Goal: Use online tool/utility: Use online tool/utility

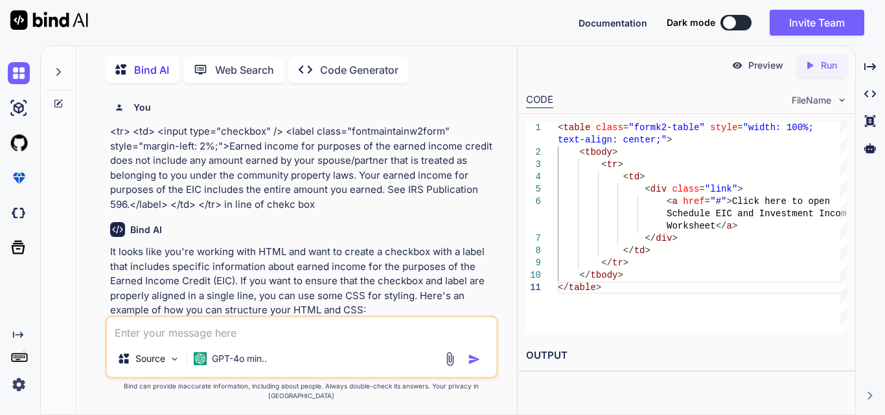
scroll to position [4272, 0]
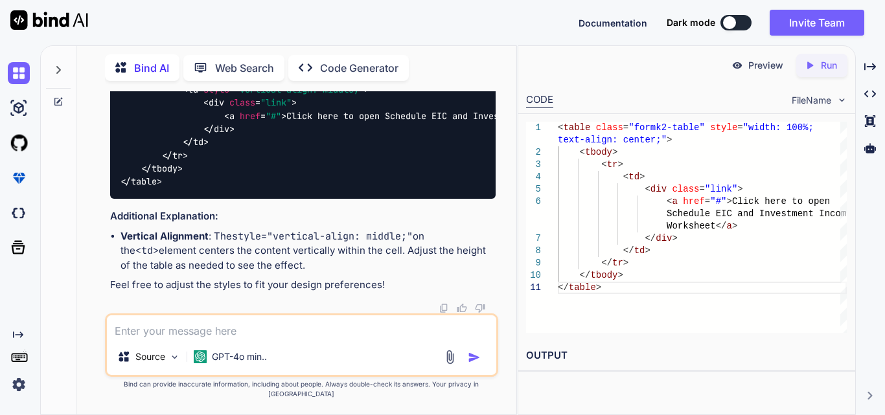
click at [136, 339] on textarea at bounding box center [302, 327] width 390 height 23
paste textarea "<tr> <td style="padding: 10px"> <div class="label"> <label class="fontmaintainw…"
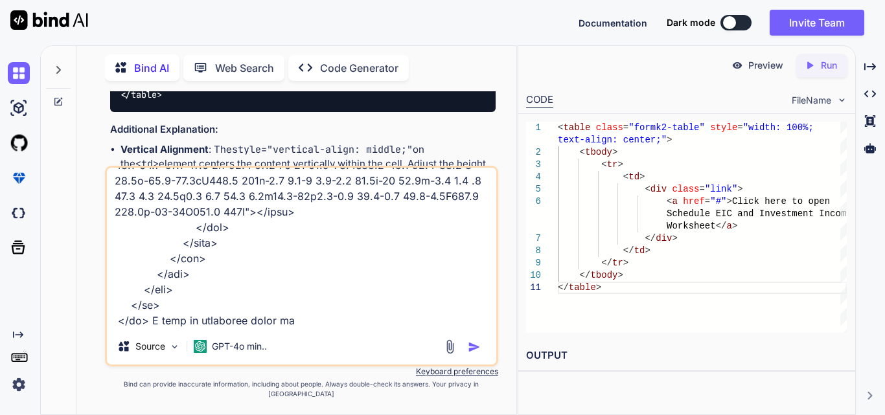
type textarea "<tr> <td style="padding: 10px"> <div class="label"> <label class="fontmaintainw…"
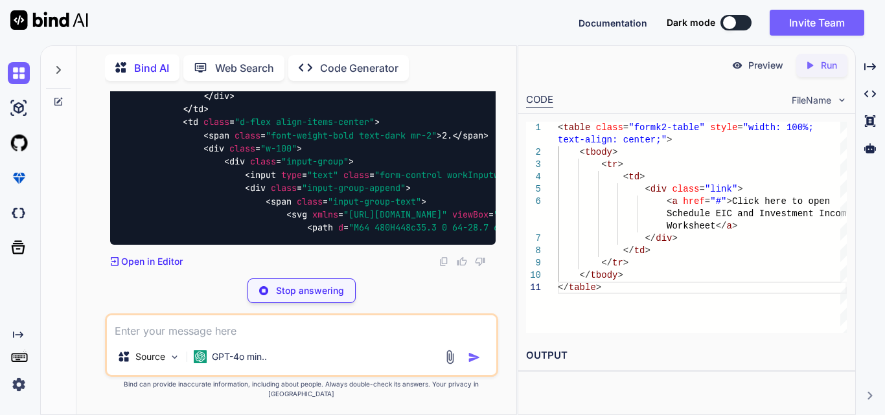
scroll to position [5929, 0]
drag, startPoint x: 157, startPoint y: 134, endPoint x: 221, endPoint y: 246, distance: 129.8
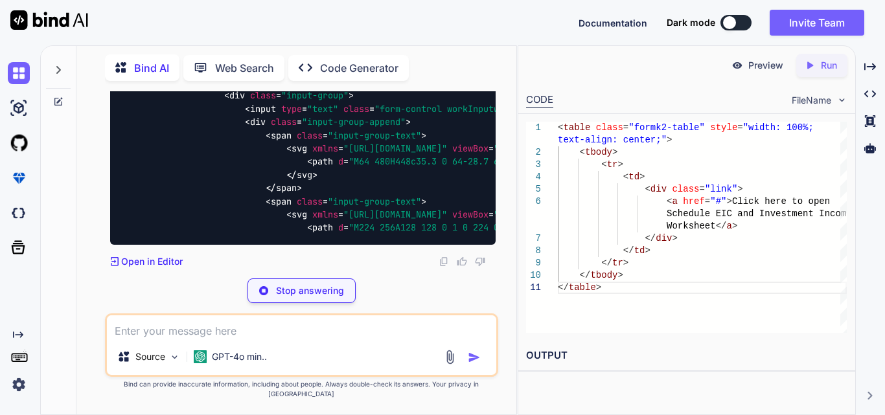
scroll to position [5670, 0]
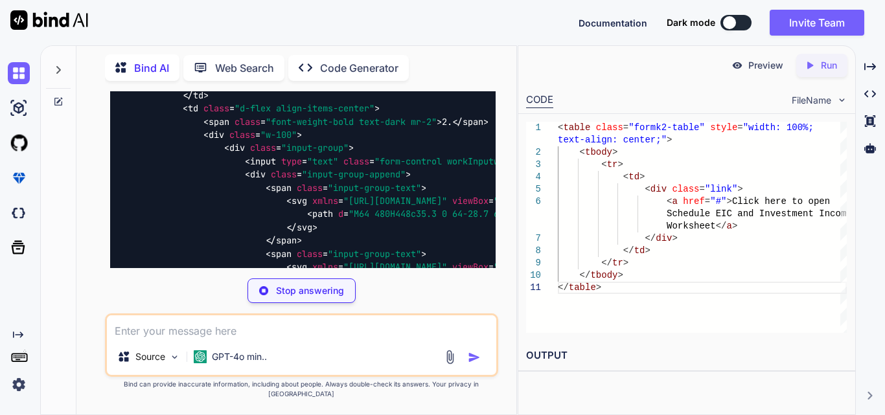
drag, startPoint x: 180, startPoint y: 146, endPoint x: 221, endPoint y: 224, distance: 87.3
click at [221, 224] on div "< table class = "table" > < tbody > < tr > < td class = "p-3" > < div class = "…" at bounding box center [303, 9] width 386 height 813
copy code "< td class = "p-3" > < div class = "label" > < label class = "fontmaintainw2for…"
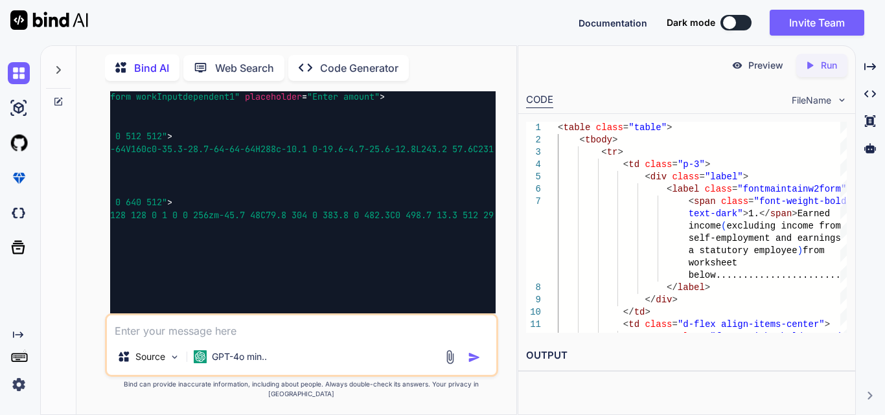
scroll to position [0, 325]
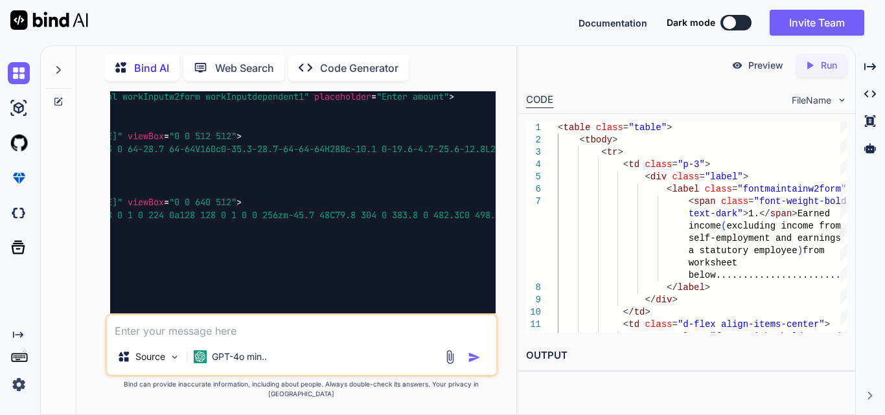
drag, startPoint x: 180, startPoint y: 172, endPoint x: 324, endPoint y: 185, distance: 145.1
copy code "< td class = "d-flex align-items-center" > < span class = "font-weight-bold tex…"
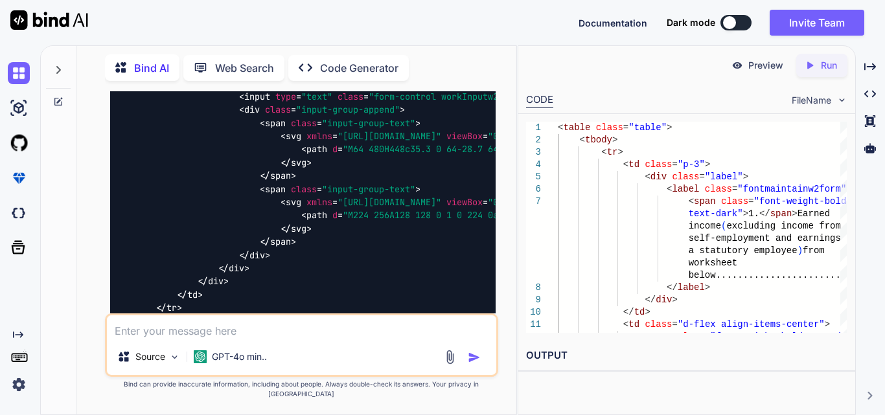
scroll to position [0, 0]
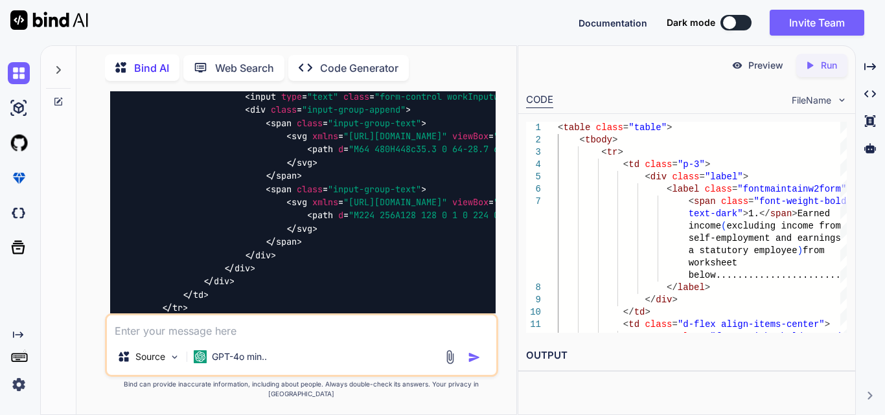
drag, startPoint x: 389, startPoint y: 170, endPoint x: 205, endPoint y: 177, distance: 183.5
copy span "class = "d-flex align-items-center" >"
click at [235, 339] on textarea at bounding box center [302, 327] width 390 height 23
paste textarea "<td style="padding: 10px;width:70%;"> <div class="label"> <label class="fontmai…"
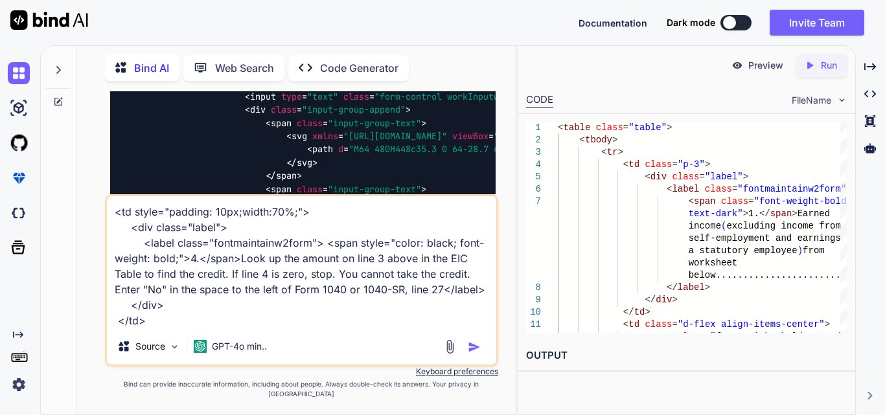
scroll to position [14, 0]
type textarea "<td style="padding: 10px;width:70%;"> <div class="label"> <label class="fontmai…"
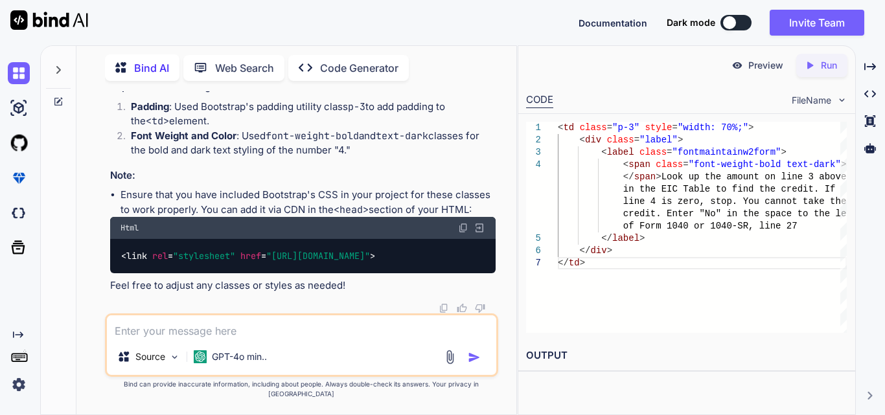
scroll to position [7023, 0]
drag, startPoint x: 152, startPoint y: 231, endPoint x: 118, endPoint y: 159, distance: 79.4
click at [118, 69] on div "< td class = "p-3" style = "width: 70%;" > < div class = "label" > < label clas…" at bounding box center [303, 20] width 386 height 100
copy code "< td class = "p-3" style = "width: 70%;" > < div class = "label" > < label clas…"
click at [158, 339] on textarea at bounding box center [302, 327] width 390 height 23
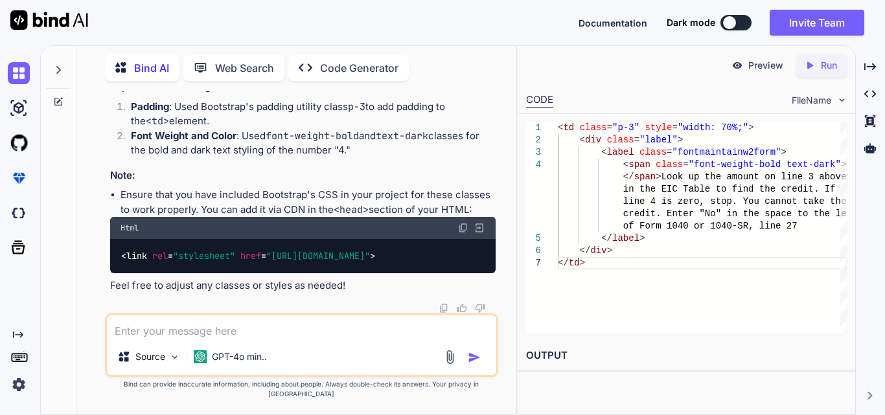
paste textarea "<td style="padding: 10px"> <div class="label"> <label class="fontmaintainw2form…"
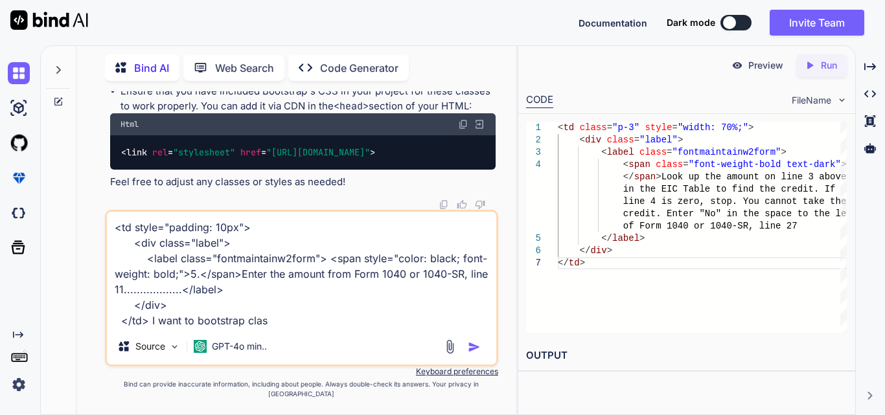
type textarea "<td style="padding: 10px"> <div class="label"> <label class="fontmaintainw2form…"
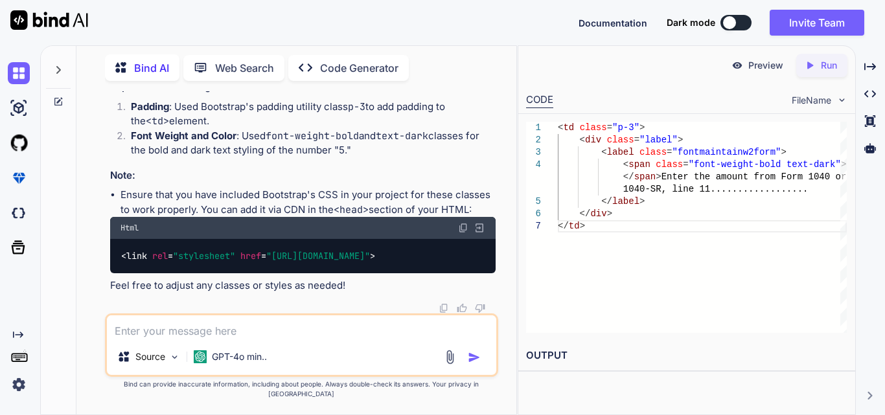
scroll to position [7526, 0]
drag, startPoint x: 151, startPoint y: 300, endPoint x: 112, endPoint y: 222, distance: 87.5
click at [112, 69] on div "< td class = "p-3" > < div class = "label" > < label class = "fontmaintainw2for…" at bounding box center [303, 20] width 386 height 100
copy code "< td class = "p-3" > < div class = "label" > < label class = "fontmaintainw2for…"
click at [193, 339] on textarea at bounding box center [302, 327] width 390 height 23
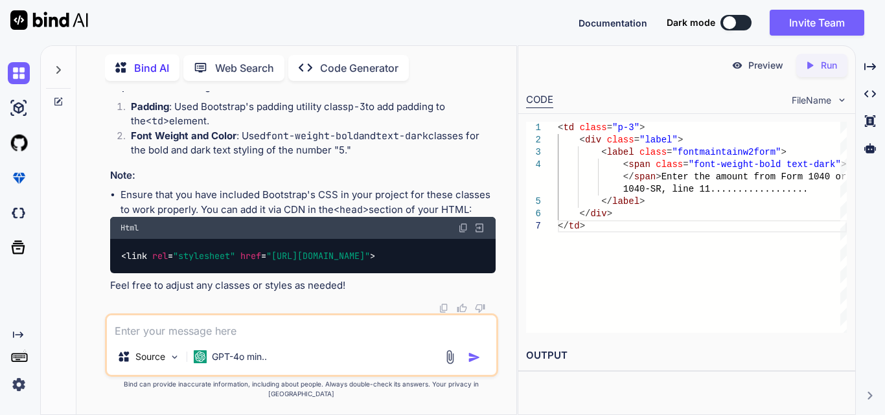
paste textarea "<td style="padding: 10px"> <div class="label"> <label class="fontmaintainw2form…"
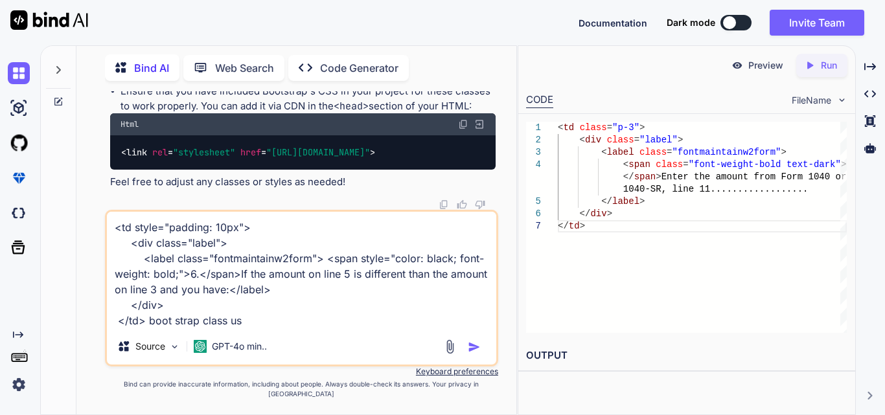
type textarea "<td style="padding: 10px"> <div class="label"> <label class="fontmaintainw2form…"
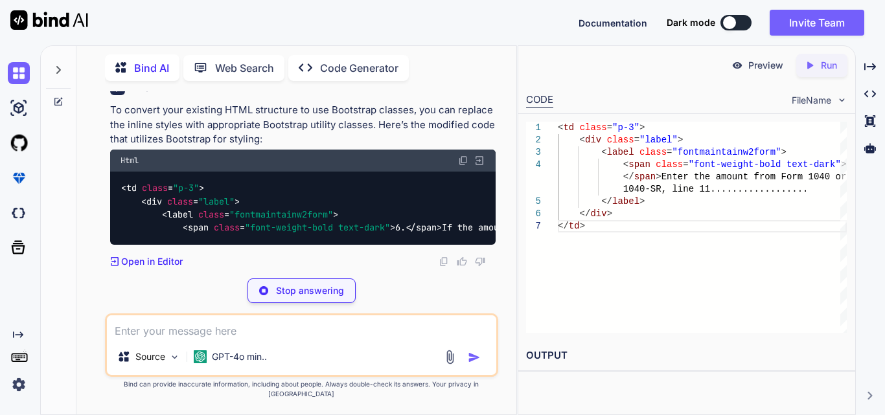
scroll to position [8153, 0]
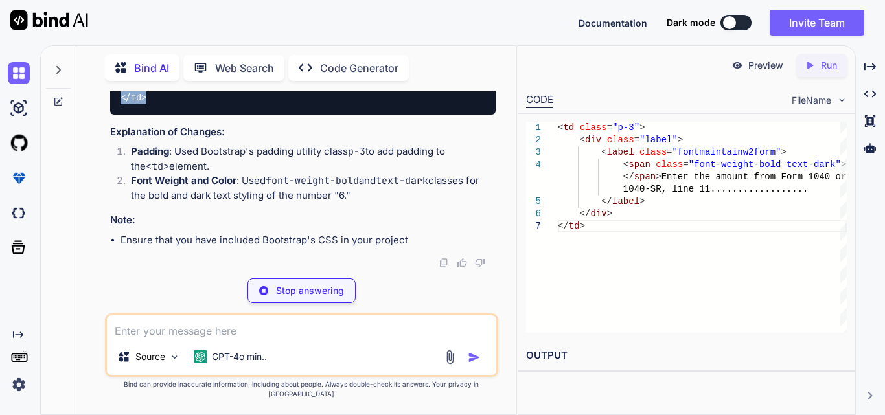
drag, startPoint x: 156, startPoint y: 244, endPoint x: 111, endPoint y: 163, distance: 92.0
click at [111, 115] on div "< td class = "p-3" > < div class = "label" > < label class = "fontmaintainw2for…" at bounding box center [303, 65] width 386 height 100
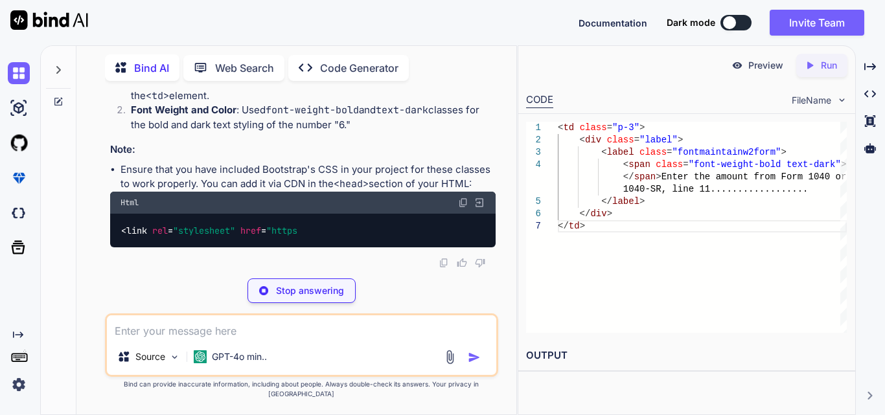
copy code "< td class = "p-3" > < div class = "label" > < label class = "fontmaintainw2for…"
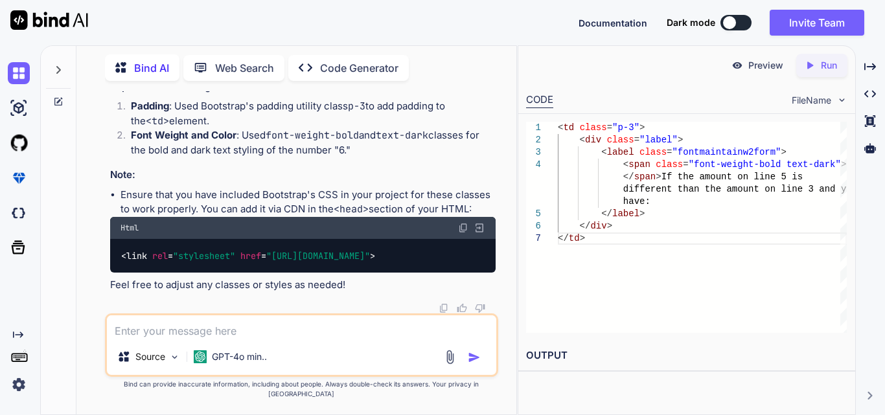
click at [168, 338] on textarea at bounding box center [302, 327] width 390 height 23
paste textarea "<td style="position: relative;"> <div class="label" style="margin-left:6%; marg…"
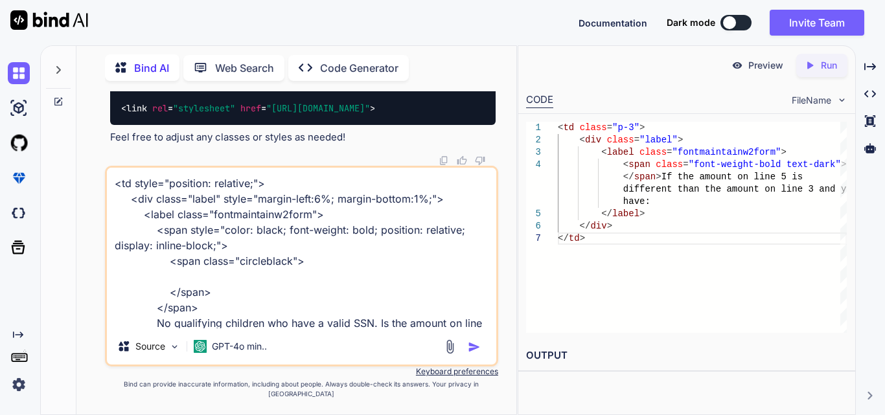
scroll to position [64, 0]
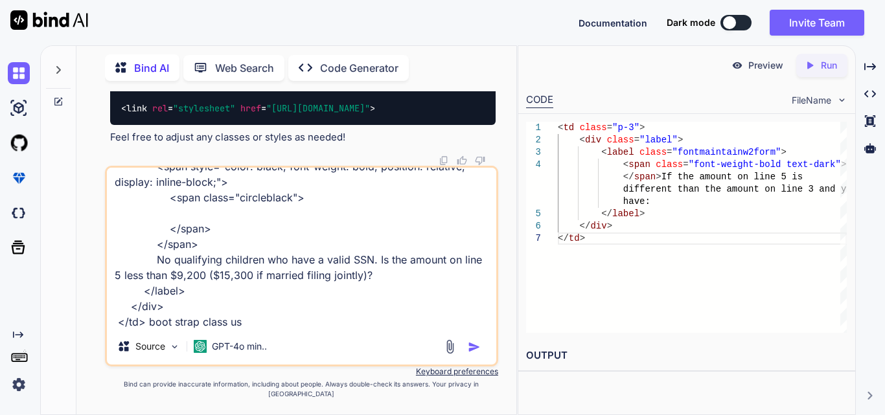
type textarea "<td style="position: relative;"> <div class="label" style="margin-left:6%; marg…"
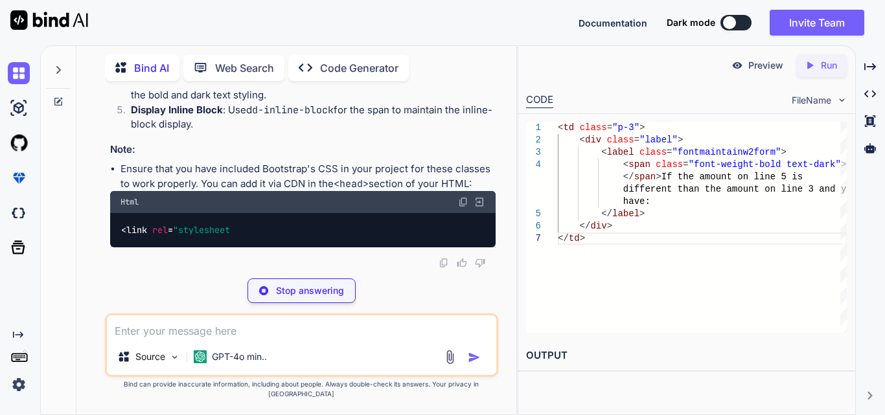
scroll to position [8757, 0]
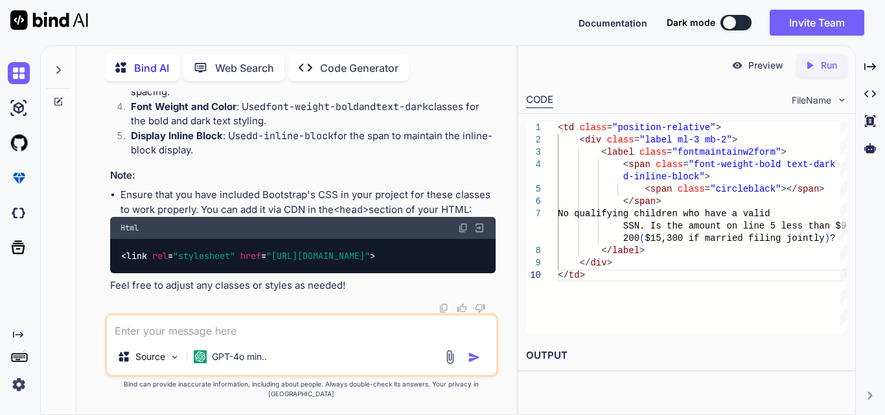
drag, startPoint x: 118, startPoint y: 152, endPoint x: 149, endPoint y: 274, distance: 125.1
copy code "< td class = "position-relative" > < div class = "label ml-3 mb-2" > < label cl…"
